Goal: Transaction & Acquisition: Register for event/course

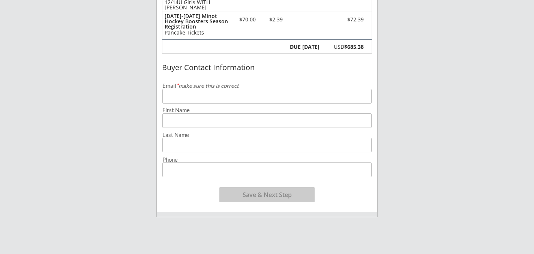
scroll to position [135, 0]
click at [286, 95] on input "email" at bounding box center [266, 96] width 209 height 15
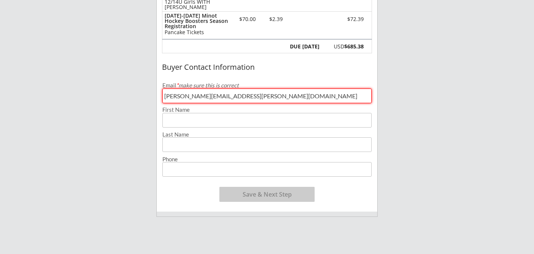
type input "[PERSON_NAME][EMAIL_ADDRESS][PERSON_NAME][DOMAIN_NAME]"
click at [243, 119] on input "input" at bounding box center [266, 120] width 209 height 15
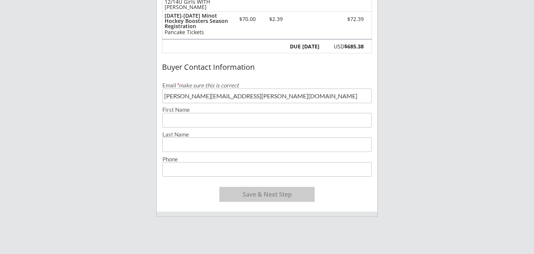
type input "D"
type input "[PERSON_NAME]"
click at [231, 139] on input "input" at bounding box center [266, 144] width 209 height 15
type input "L"
type input "[PERSON_NAME]"
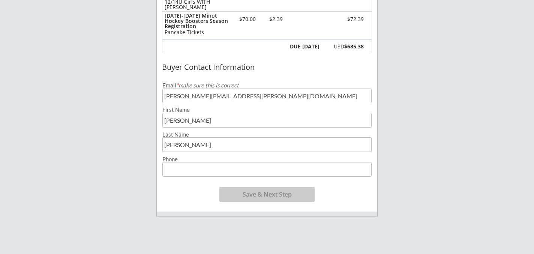
click at [212, 172] on input "input" at bounding box center [266, 169] width 209 height 15
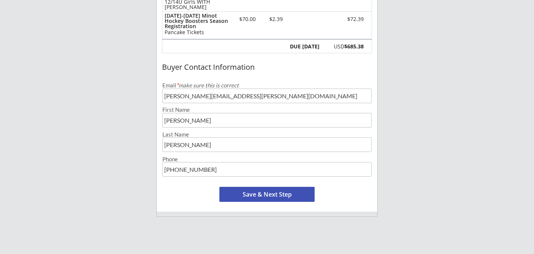
type input "[PHONE_NUMBER]"
click at [430, 127] on div "Minot Hockey Boosters 1 Organizer Info 2 Registrations Forms 3 Waivers & Paymen…" at bounding box center [267, 147] width 534 height 564
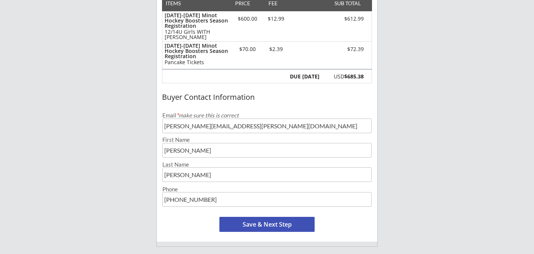
scroll to position [120, 0]
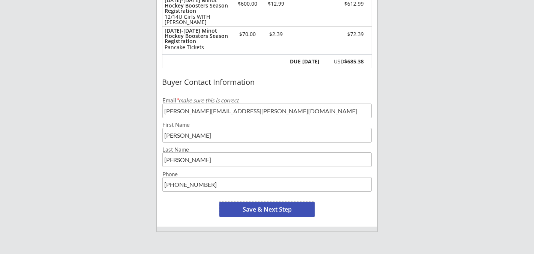
click at [286, 211] on button "Save & Next Step" at bounding box center [267, 209] width 95 height 15
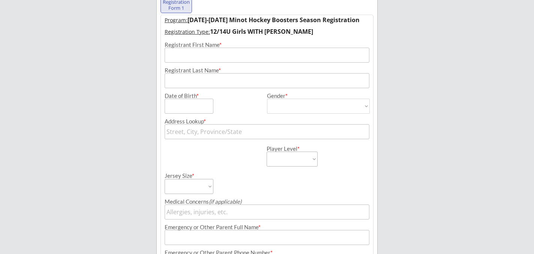
scroll to position [54, 0]
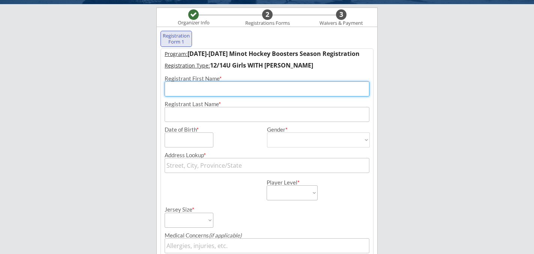
click at [280, 92] on input "input" at bounding box center [267, 88] width 205 height 15
type input "[PERSON_NAME]"
click at [246, 115] on input "input" at bounding box center [267, 114] width 205 height 15
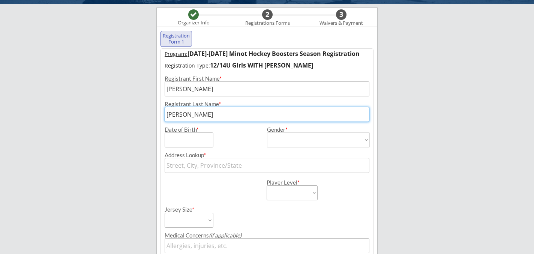
type input "[PERSON_NAME]"
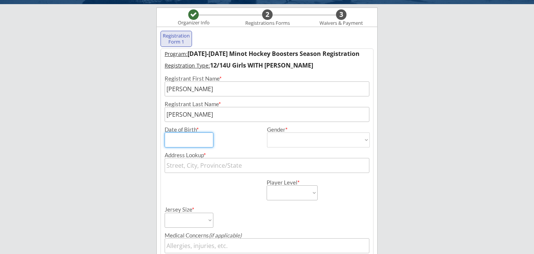
click at [195, 141] on input "input" at bounding box center [189, 139] width 49 height 15
type input "[DATE]"
click at [283, 142] on select "[DEMOGRAPHIC_DATA] [DEMOGRAPHIC_DATA]" at bounding box center [318, 139] width 103 height 15
select select ""[DEMOGRAPHIC_DATA]""
click at [267, 132] on select "[DEMOGRAPHIC_DATA] [DEMOGRAPHIC_DATA]" at bounding box center [318, 139] width 103 height 15
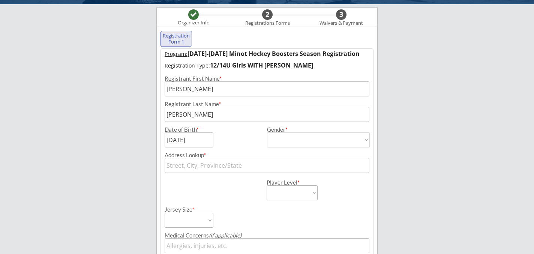
type input "[DEMOGRAPHIC_DATA]"
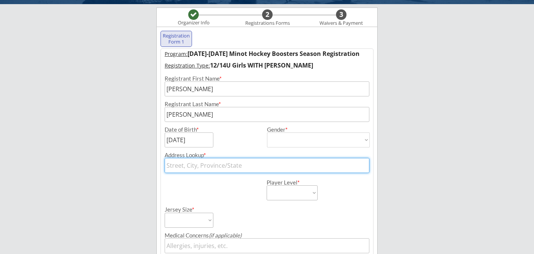
click at [232, 167] on input "text" at bounding box center [267, 165] width 205 height 15
type input "261"
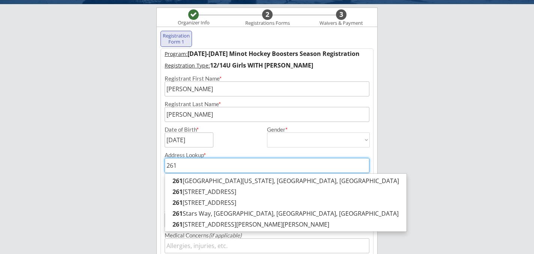
type input "[STREET_ADDRESS][US_STATE]"
type input "2613"
type input "[STREET_ADDRESS]"
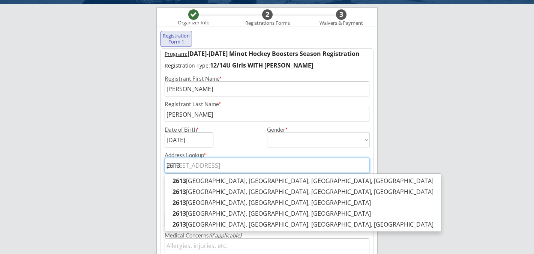
type input "2613"
type input "2613 1"
type input "[STREET_ADDRESS]"
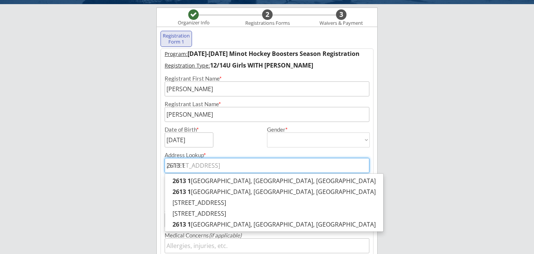
type input "2613 17"
type input "[STREET_ADDRESS]"
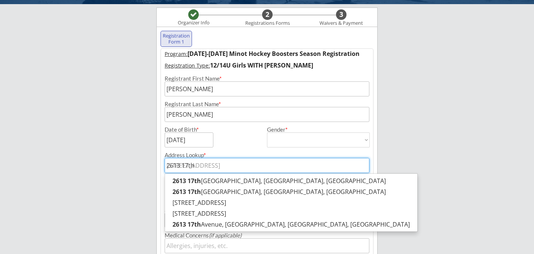
type input "2613 17th"
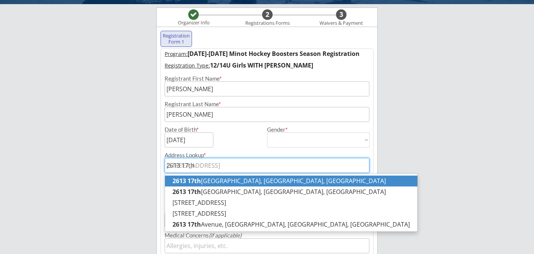
click at [232, 183] on p "[STREET_ADDRESS]" at bounding box center [291, 181] width 253 height 11
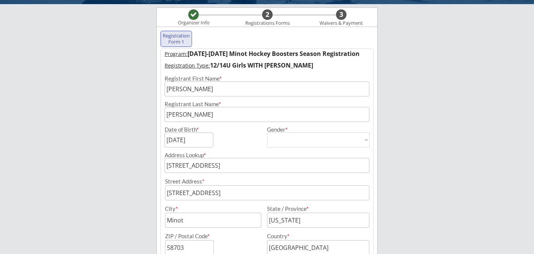
type input "[STREET_ADDRESS]"
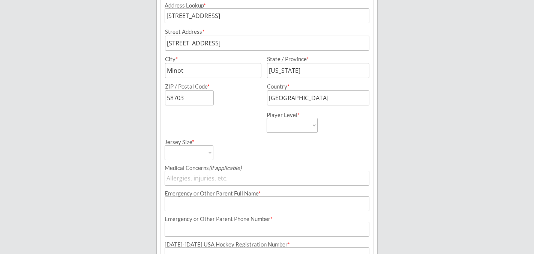
scroll to position [204, 0]
click at [313, 128] on select "Learn to Play Boys Learn to Play Girls Maroon Mites Gold/White Mites Squirts Pe…" at bounding box center [292, 124] width 51 height 15
select select ""14U Girls""
click at [267, 117] on select "Learn to Play Boys Learn to Play Girls Maroon Mites Gold/White Mites Squirts Pe…" at bounding box center [292, 124] width 51 height 15
click at [403, 152] on div "Minot Hockey Boosters Organizer Info 2 Registrations Forms 3 Waivers & Payment …" at bounding box center [267, 113] width 534 height 634
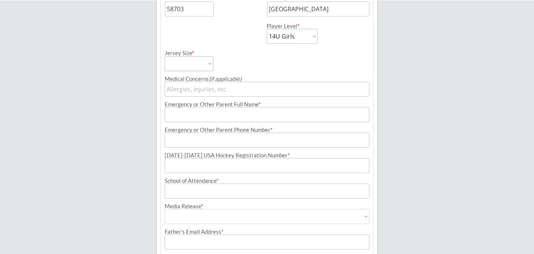
scroll to position [294, 0]
click at [208, 66] on select "Adult Small Adult Medium Adult Large Adult XL Goalie Cut" at bounding box center [189, 62] width 49 height 15
select select ""Adult Large""
click at [165, 55] on select "Adult Small Adult Medium Adult Large Adult XL Goalie Cut" at bounding box center [189, 62] width 49 height 15
click at [219, 119] on input "input" at bounding box center [267, 113] width 205 height 15
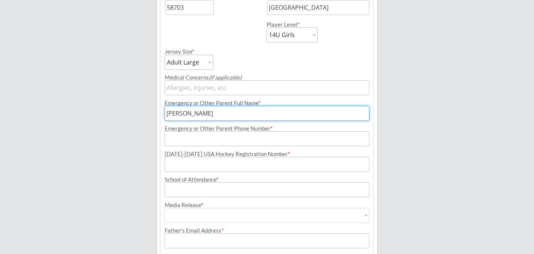
type input "[PERSON_NAME]"
click at [213, 142] on input "input" at bounding box center [267, 138] width 205 height 15
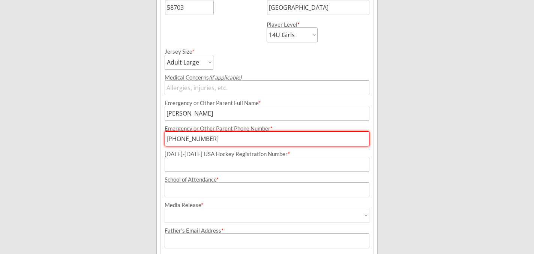
type input "[PHONE_NUMBER]"
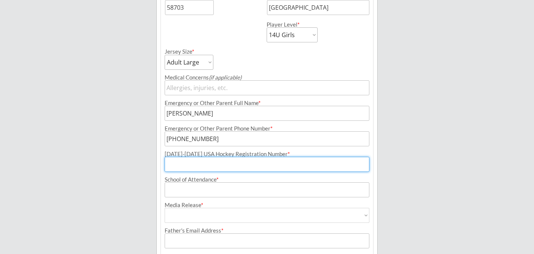
click at [212, 168] on input "input" at bounding box center [267, 164] width 205 height 15
